Goal: Information Seeking & Learning: Learn about a topic

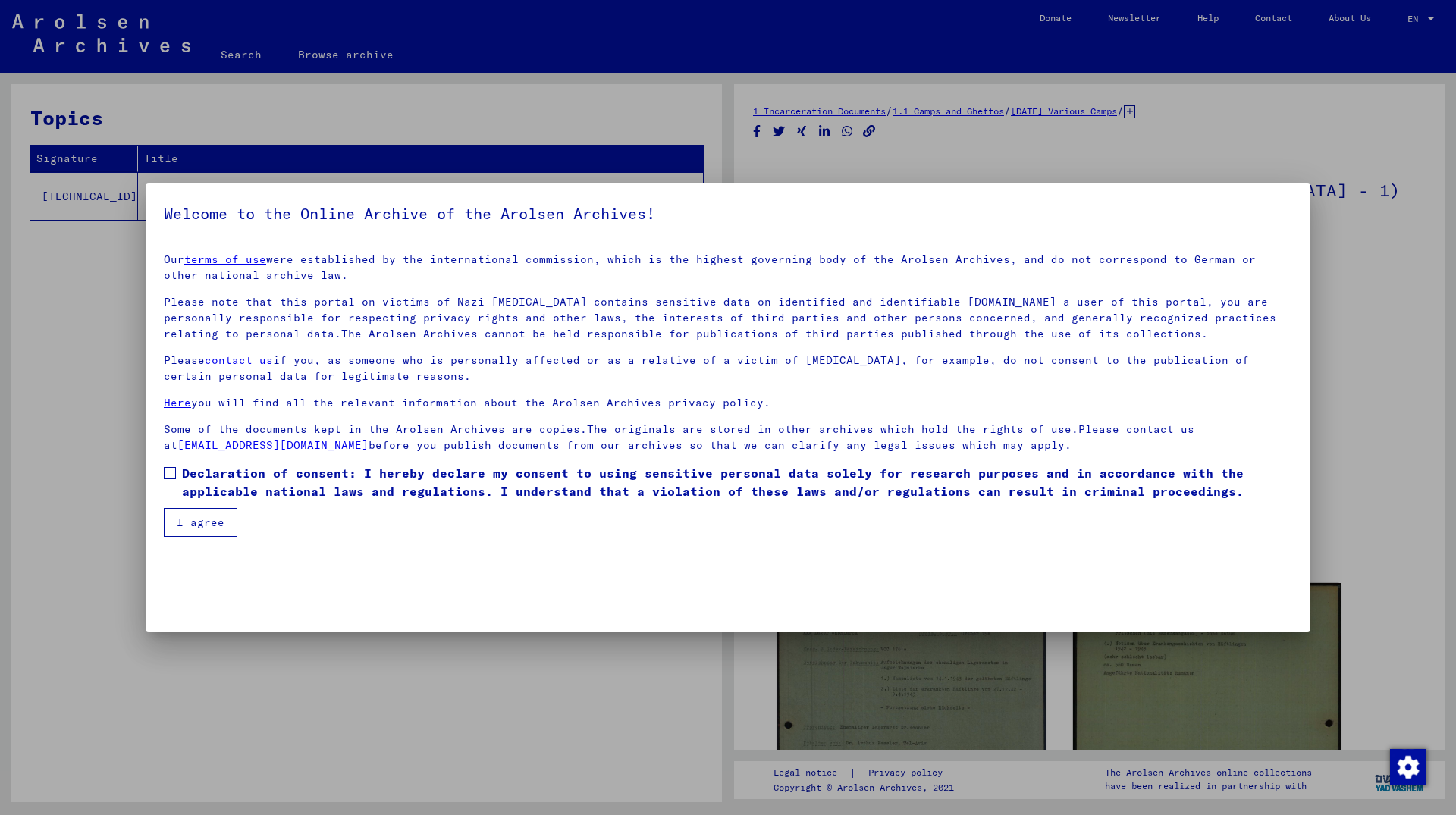
click at [211, 523] on button "I agree" at bounding box center [200, 522] width 74 height 29
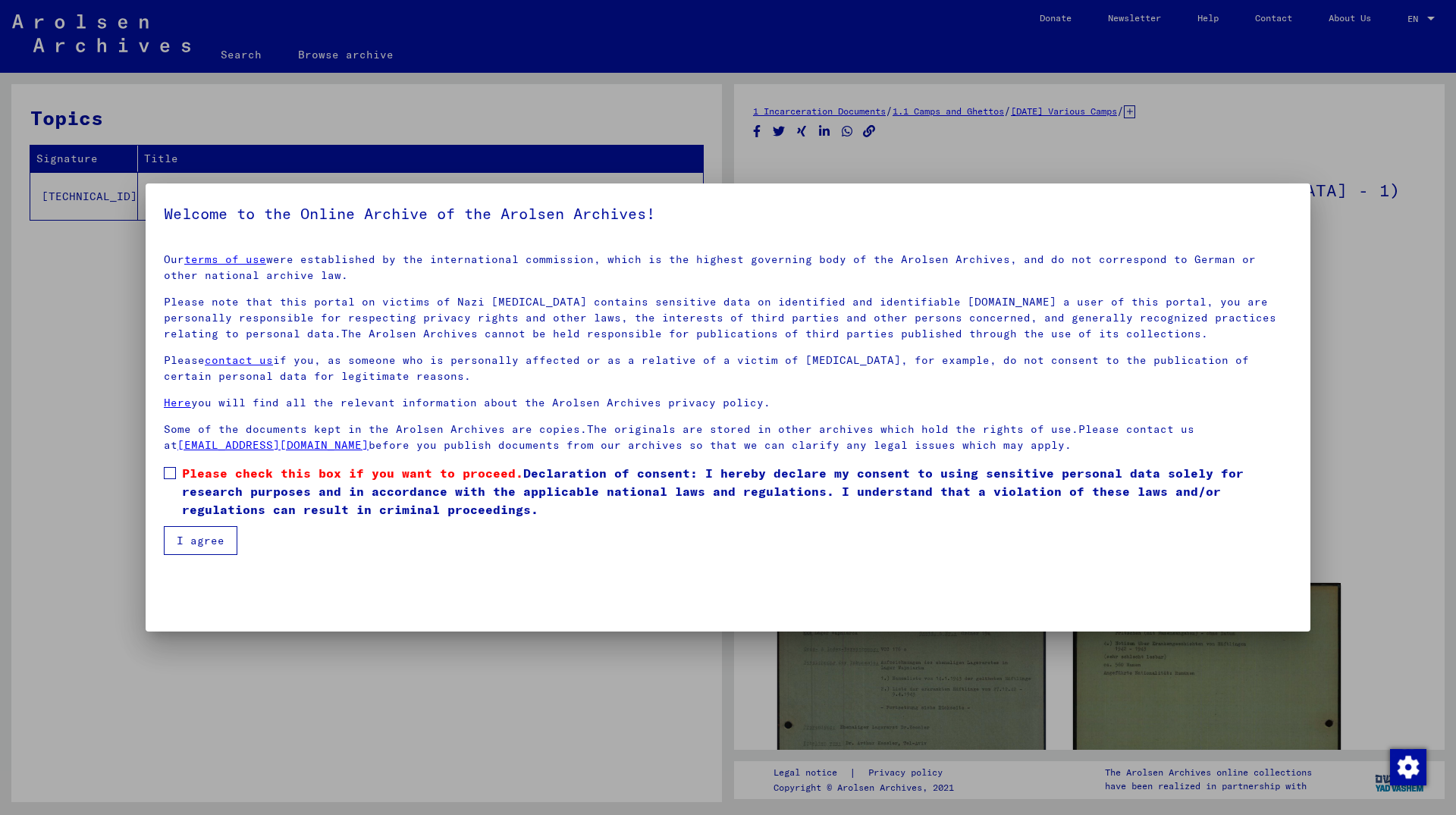
click at [177, 469] on label "Please check this box if you want to proceed. Declaration of consent: I hereby …" at bounding box center [728, 491] width 1128 height 54
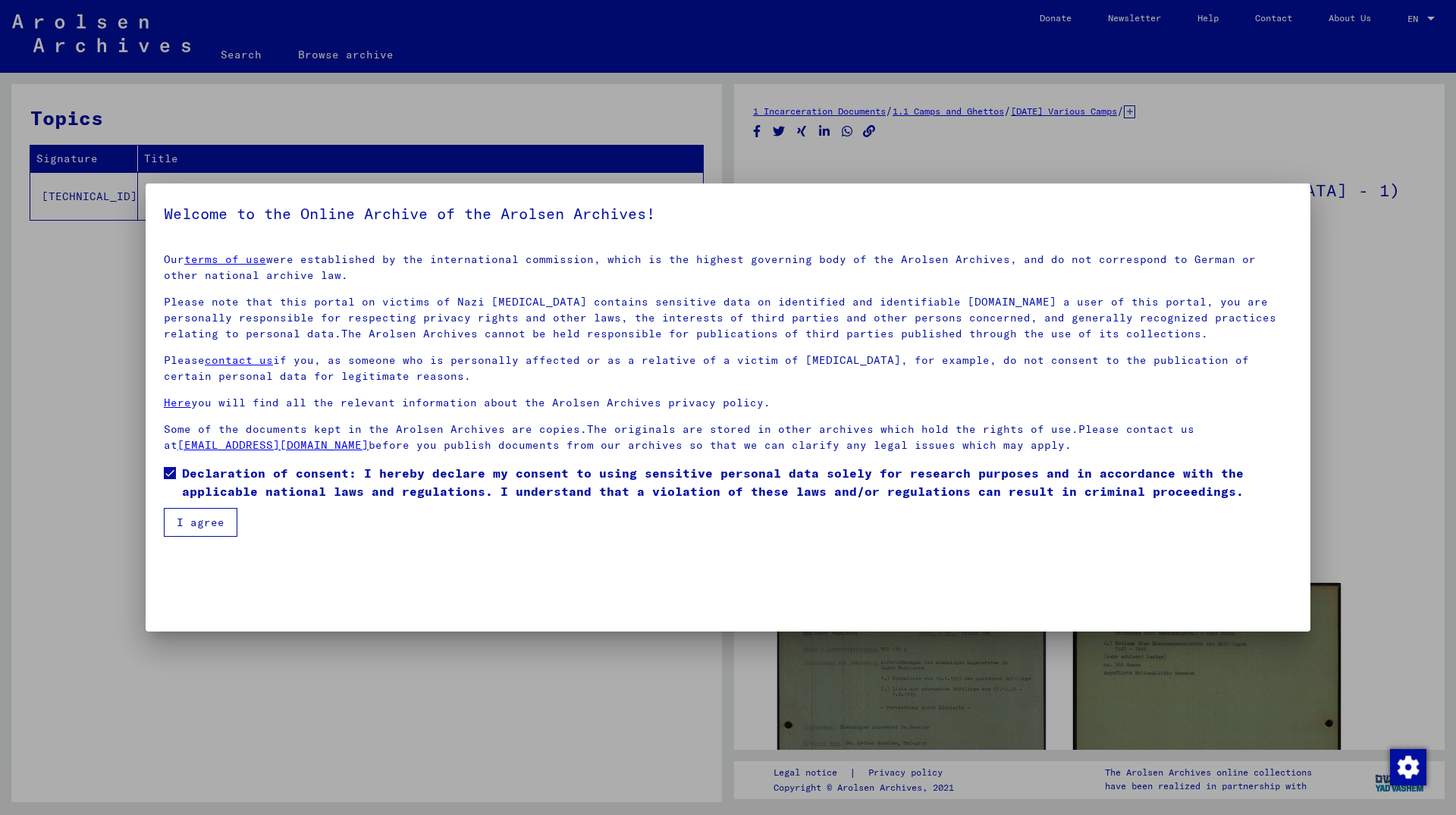
click at [201, 518] on button "I agree" at bounding box center [200, 522] width 74 height 29
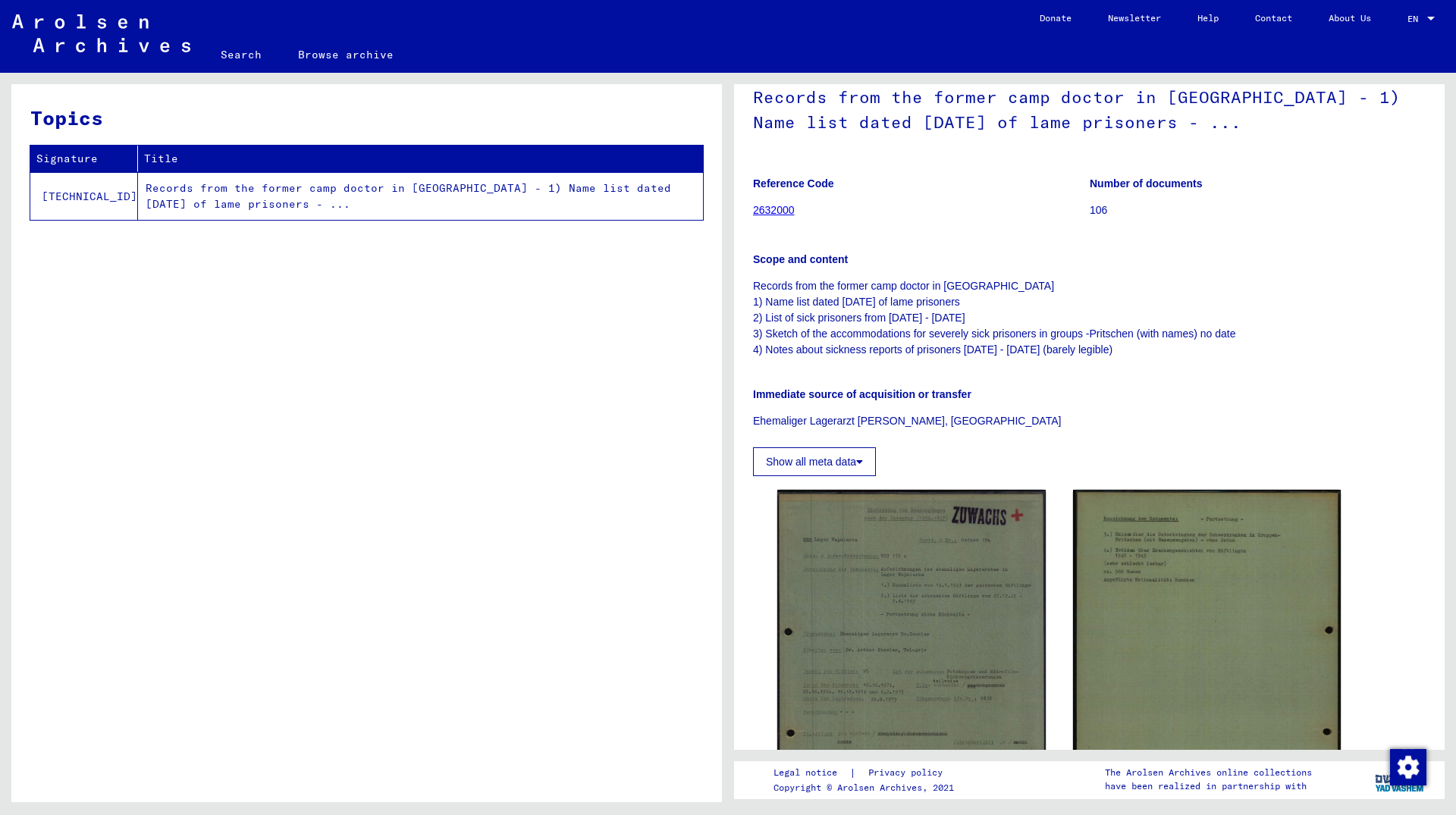
scroll to position [82, 0]
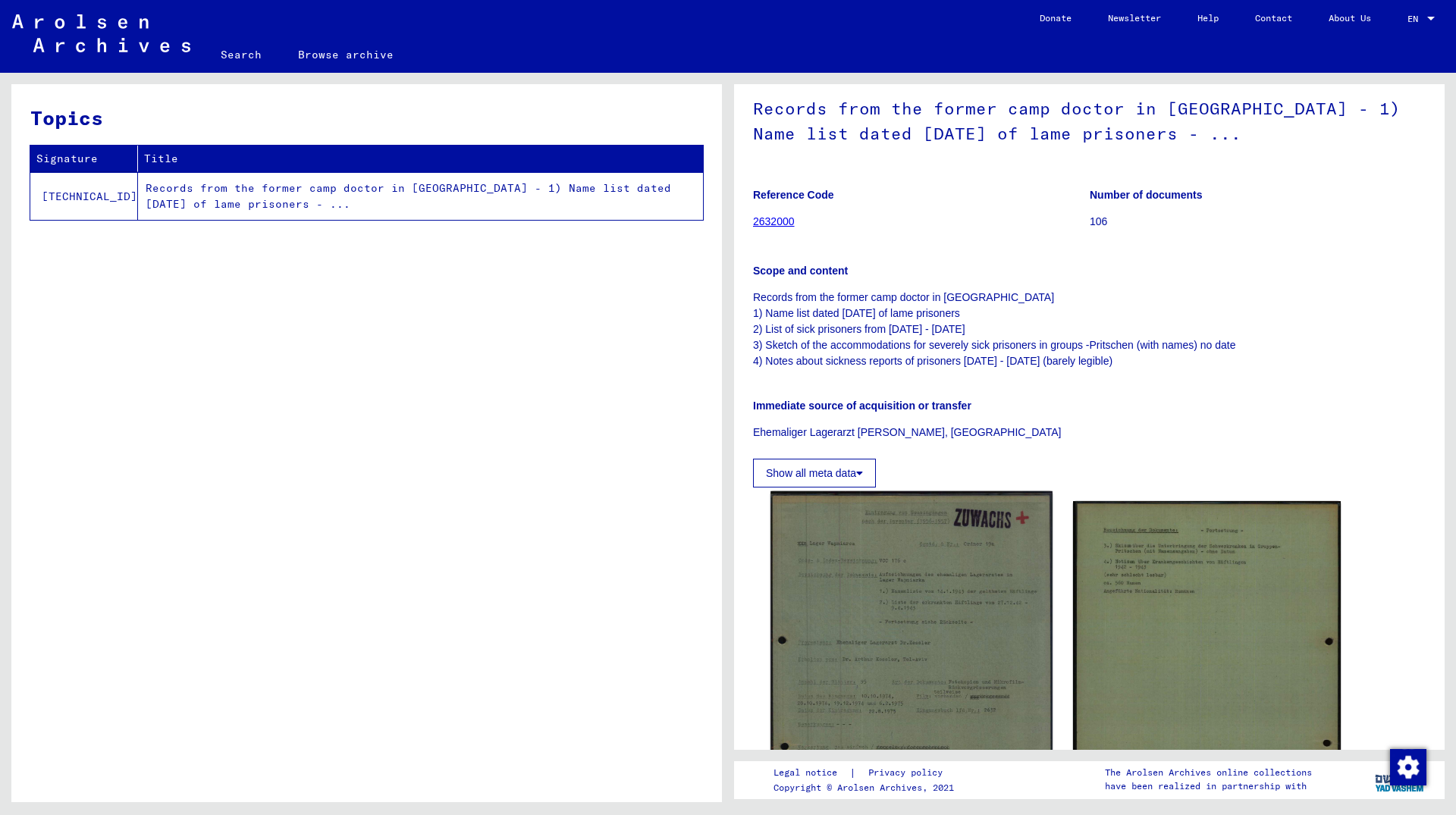
click at [899, 534] on img at bounding box center [910, 694] width 282 height 406
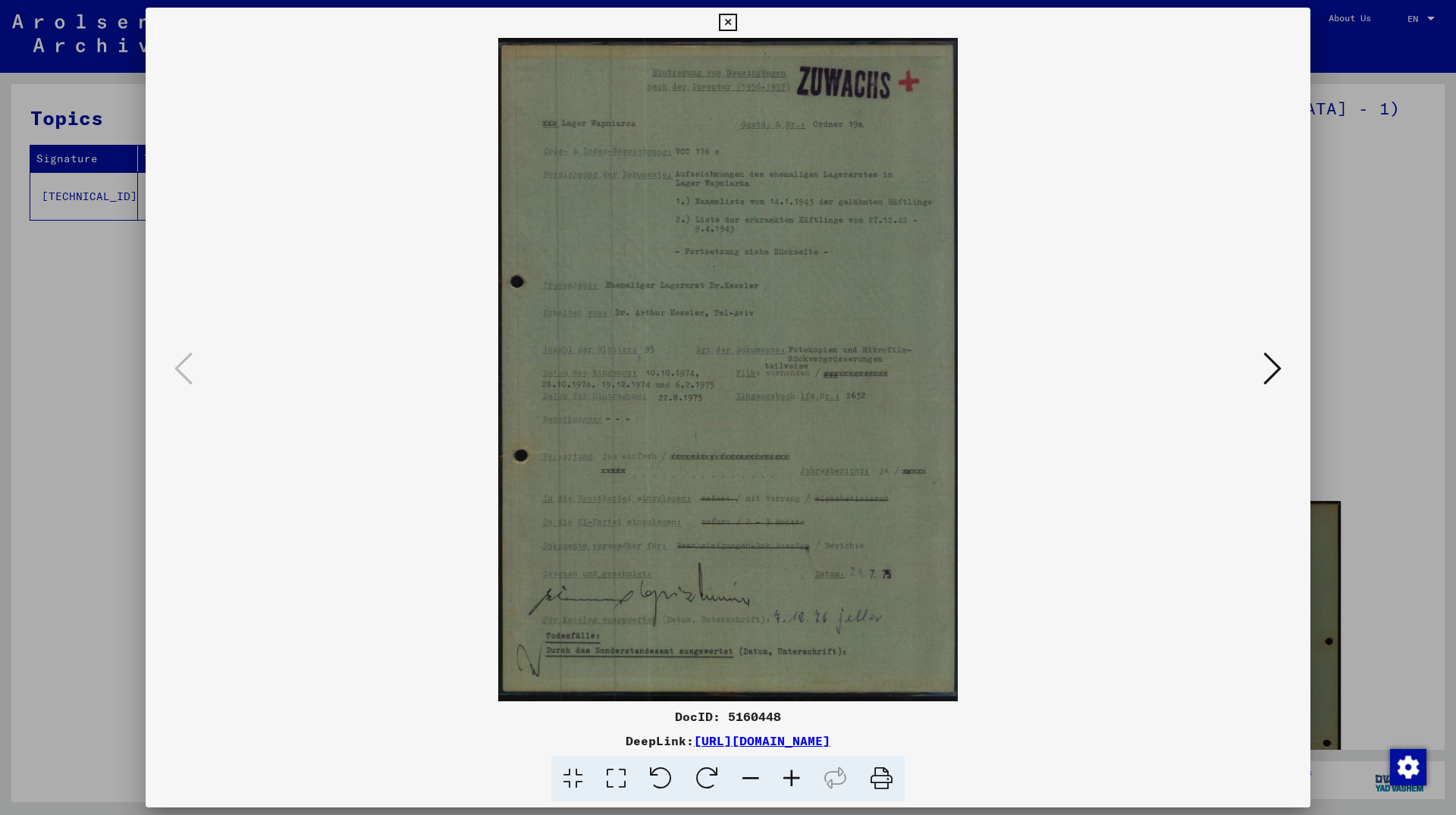
click at [1273, 370] on icon at bounding box center [1272, 368] width 18 height 36
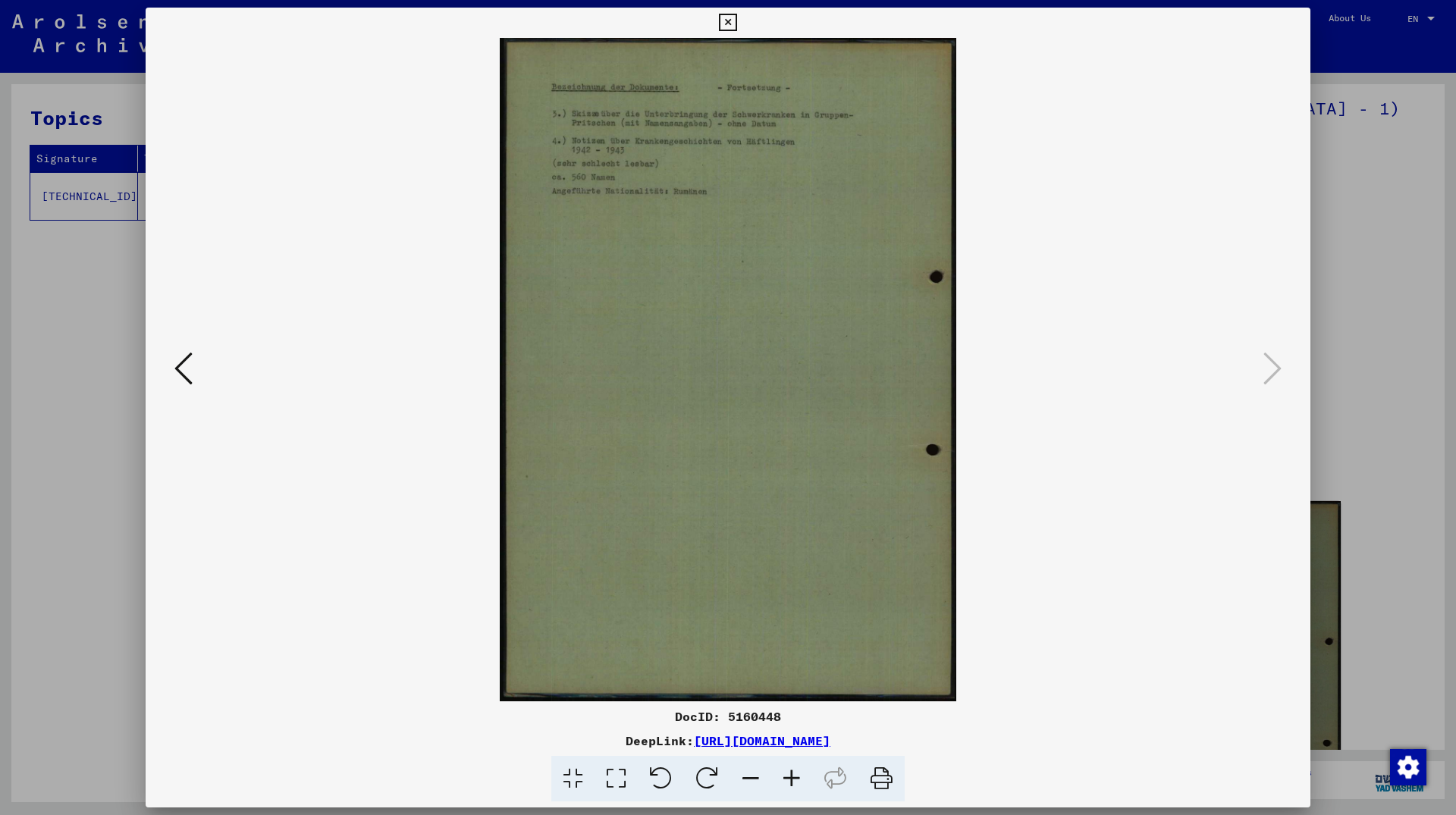
click at [188, 377] on icon at bounding box center [182, 368] width 18 height 36
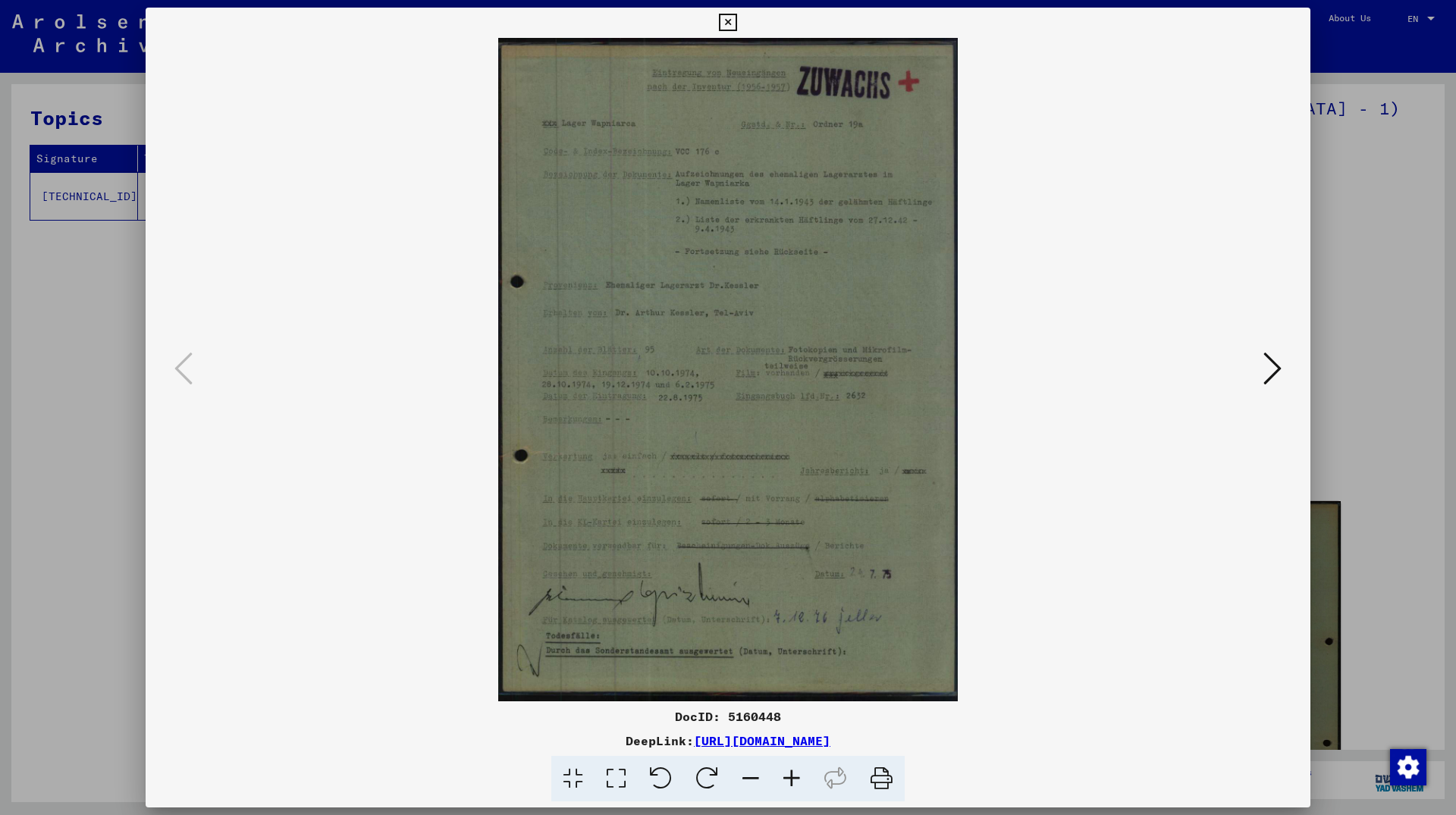
click at [736, 23] on icon at bounding box center [727, 22] width 18 height 18
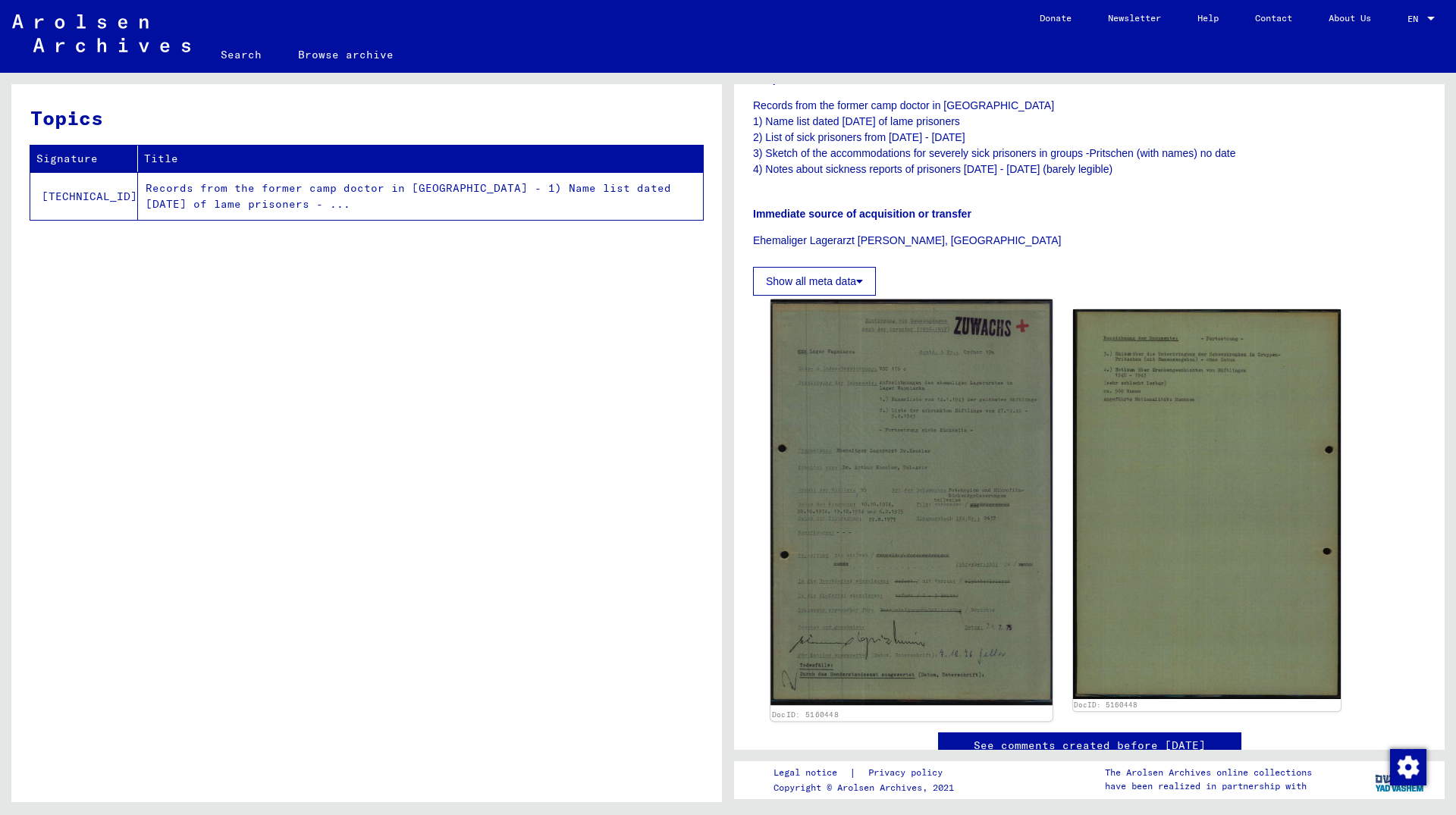
scroll to position [233, 0]
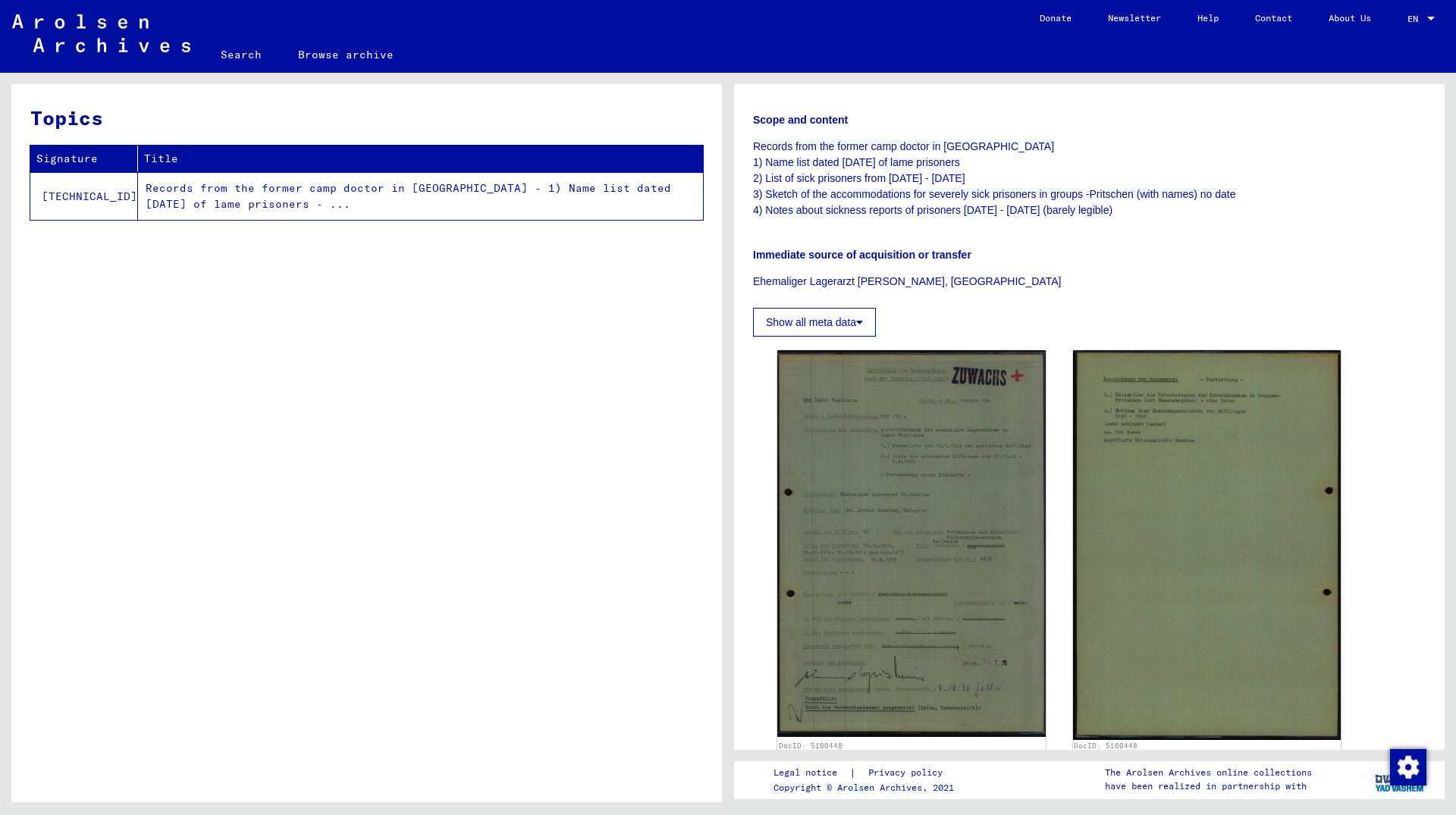
click at [828, 320] on button "Show all meta data" at bounding box center [814, 322] width 123 height 29
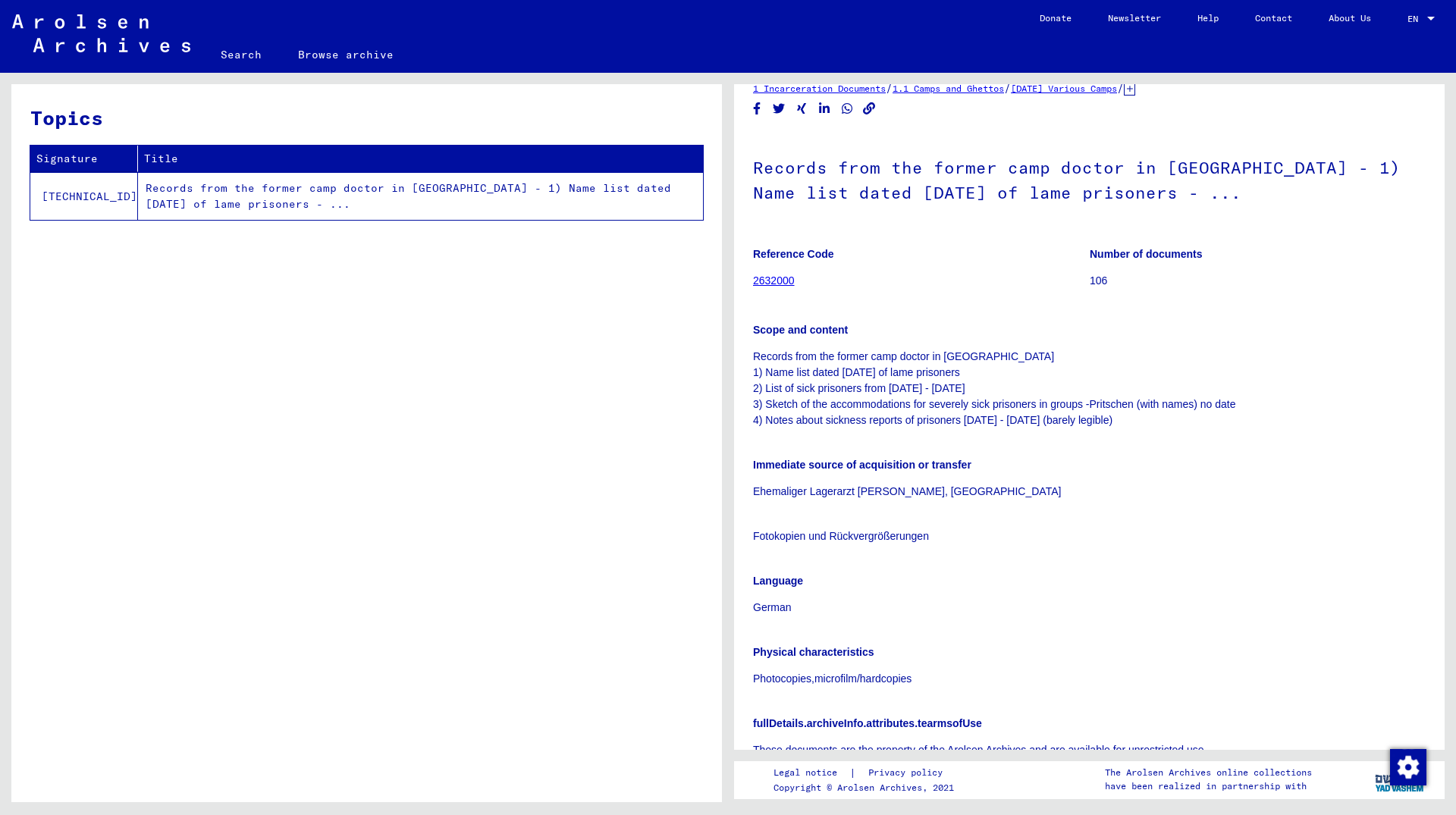
scroll to position [0, 0]
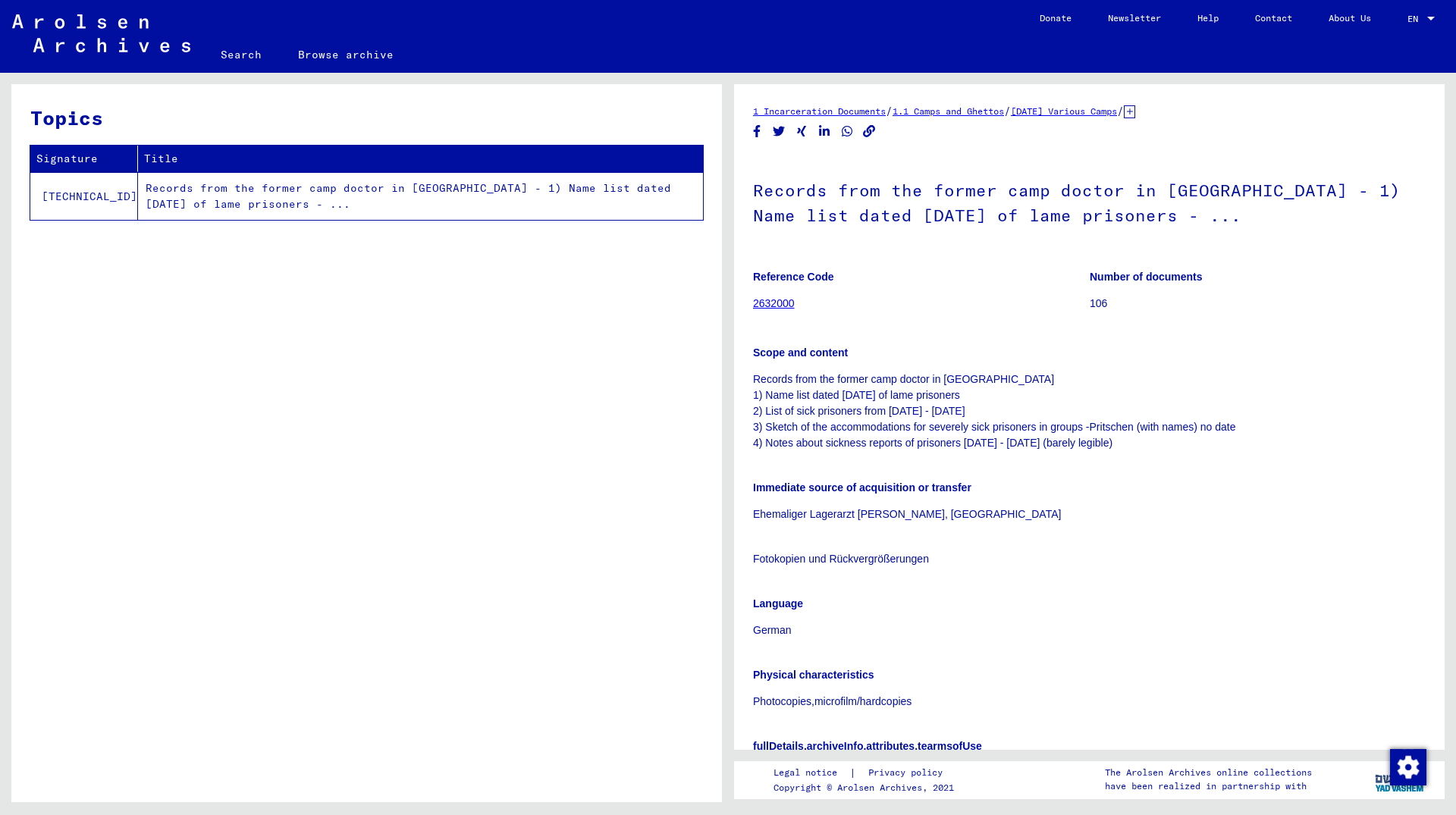
click at [1117, 109] on link "[DATE] Various Camps" at bounding box center [1063, 111] width 106 height 11
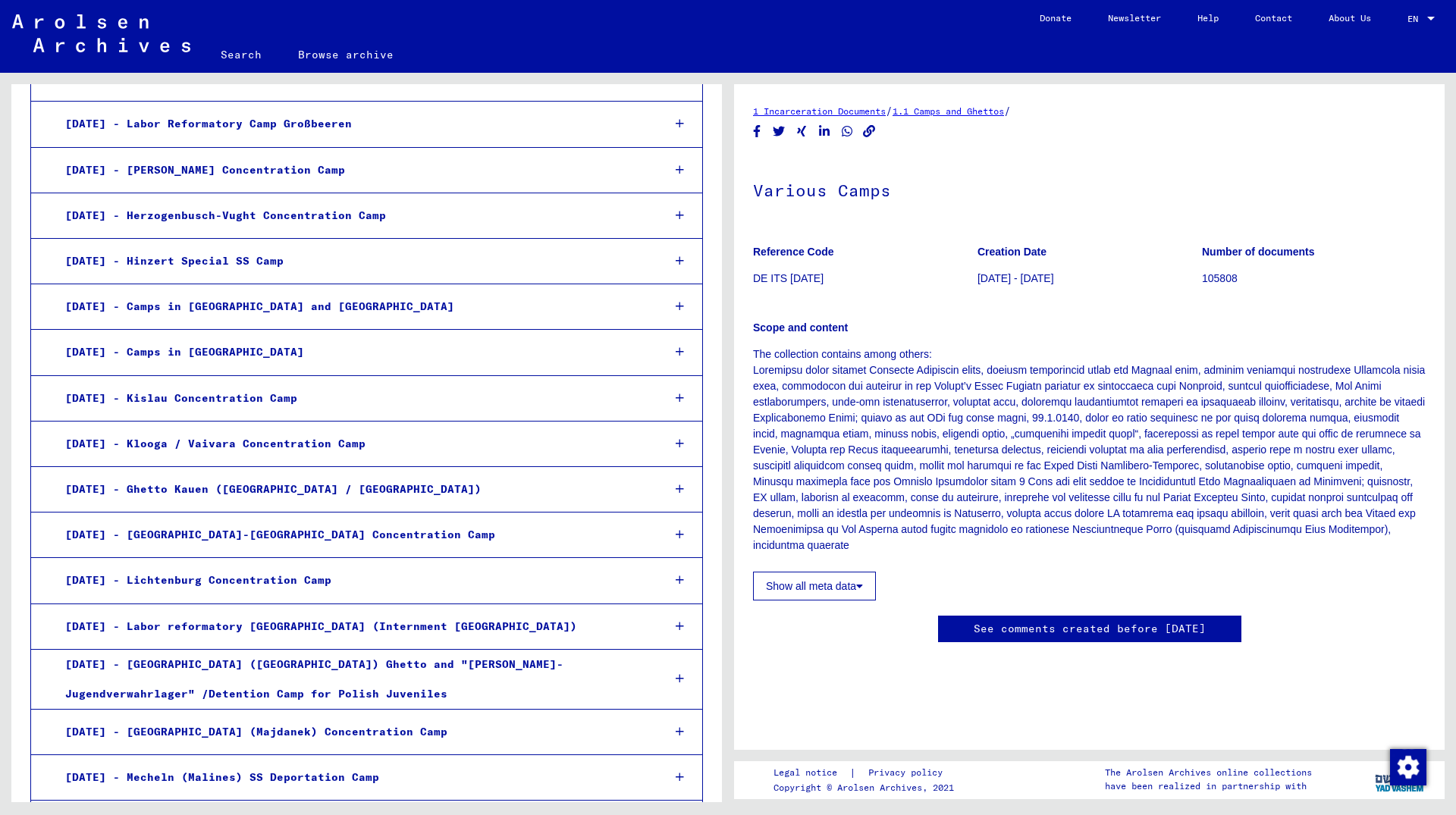
scroll to position [1147, 0]
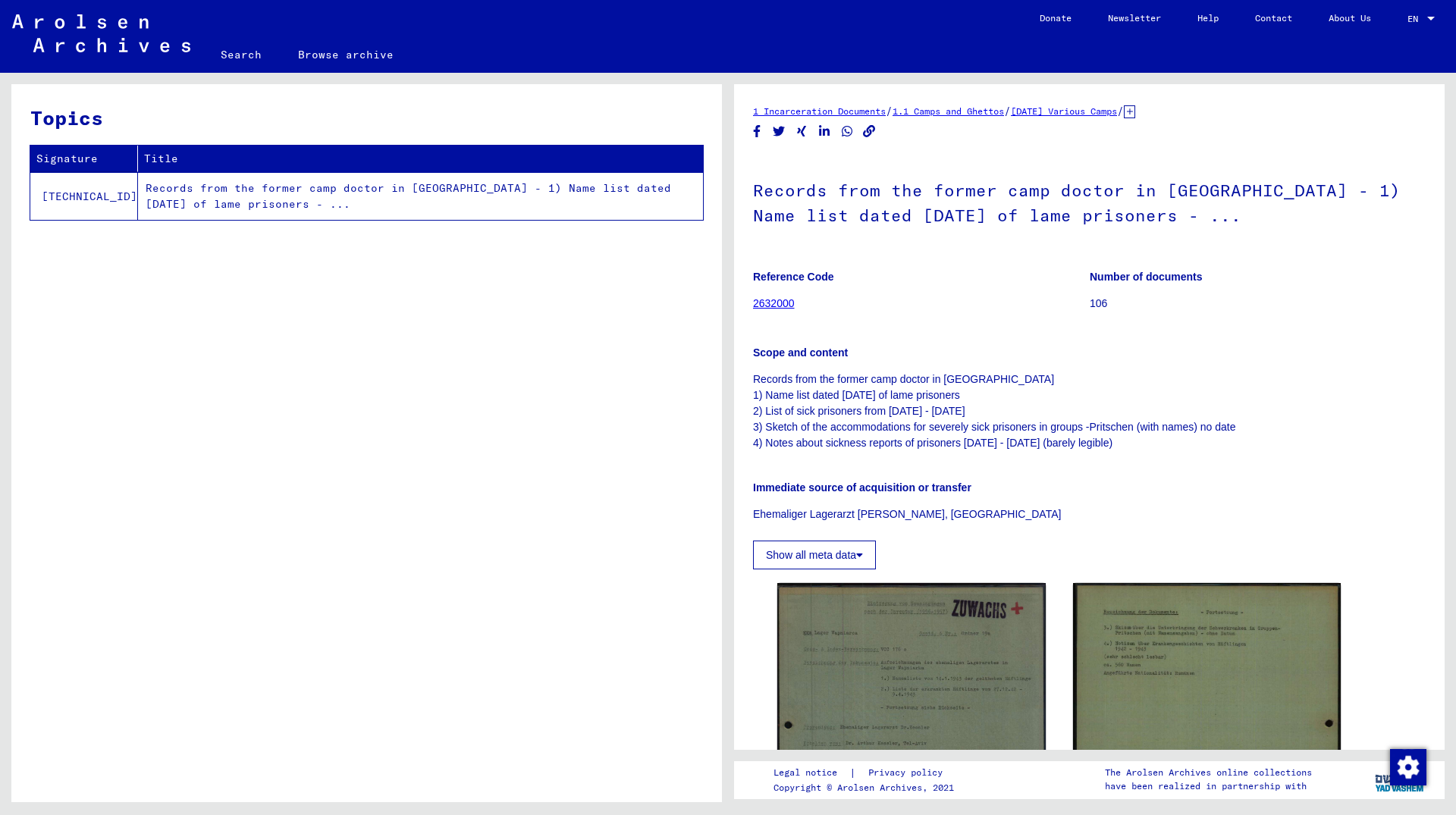
click at [1259, 192] on h1 "Records from the former camp doctor in [GEOGRAPHIC_DATA] - 1) Name list dated […" at bounding box center [1089, 201] width 673 height 92
copy h1 "Wapniarka"
